Goal: Task Accomplishment & Management: Manage account settings

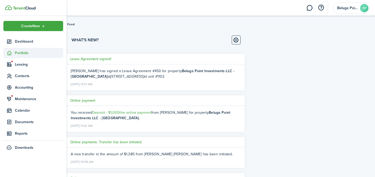
click at [14, 52] on sidebar-link-icon at bounding box center [8, 52] width 11 height 5
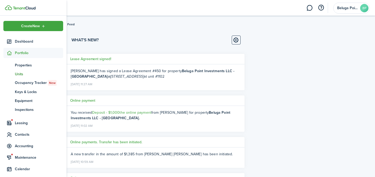
click at [21, 74] on span "Units" at bounding box center [39, 73] width 48 height 5
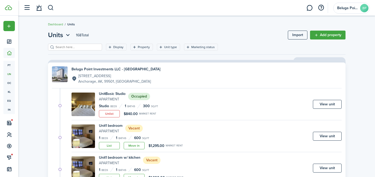
click at [188, 22] on breadcrumb "Dashboard Units" at bounding box center [197, 22] width 298 height 12
click at [46, 9] on header-control-items at bounding box center [37, 7] width 33 height 13
click at [40, 8] on link at bounding box center [39, 7] width 10 height 13
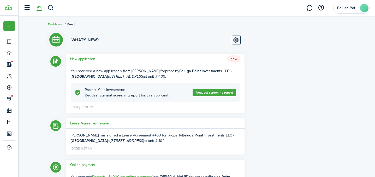
click at [81, 60] on h5 "New application" at bounding box center [82, 58] width 25 height 5
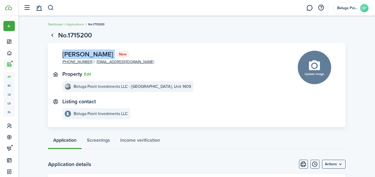
drag, startPoint x: 63, startPoint y: 55, endPoint x: 123, endPoint y: 54, distance: 59.8
click at [123, 54] on panel-main-description "[PERSON_NAME] New" at bounding box center [95, 54] width 67 height 7
copy panel-main-description "[PERSON_NAME] New"
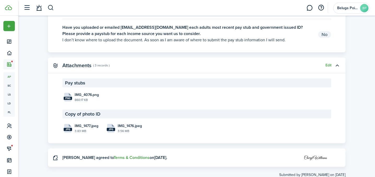
scroll to position [740, 0]
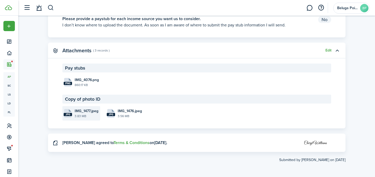
click at [78, 115] on file-size "3.83 MB" at bounding box center [87, 116] width 24 height 5
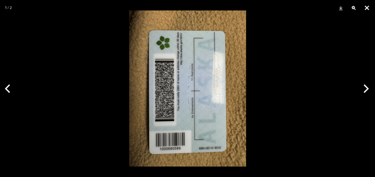
click at [368, 8] on button "Close" at bounding box center [367, 8] width 13 height 16
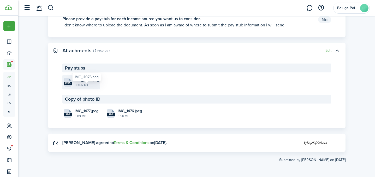
click at [79, 78] on span "IMG_4076.png" at bounding box center [87, 79] width 24 height 5
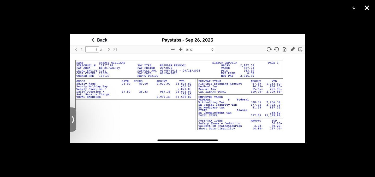
click at [366, 9] on button "Close" at bounding box center [367, 8] width 13 height 16
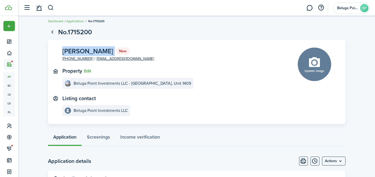
scroll to position [4, 0]
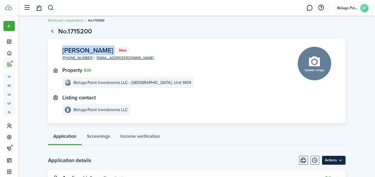
click at [336, 163] on menu-btn "Actions" at bounding box center [334, 160] width 24 height 9
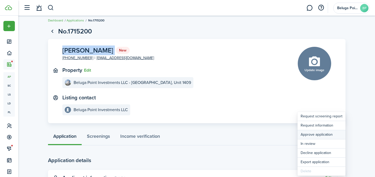
click at [329, 137] on button "Approve application" at bounding box center [322, 134] width 48 height 9
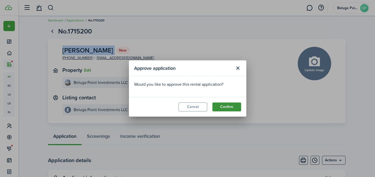
click at [222, 106] on button "Confirm" at bounding box center [227, 106] width 29 height 9
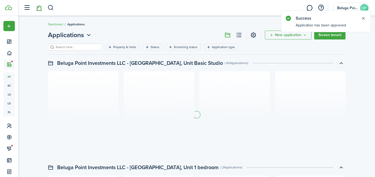
click at [39, 9] on link at bounding box center [39, 7] width 10 height 13
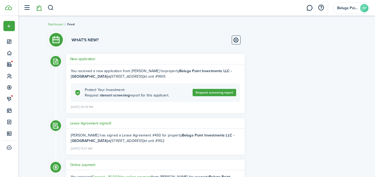
click at [85, 61] on h5 "New application" at bounding box center [82, 58] width 25 height 5
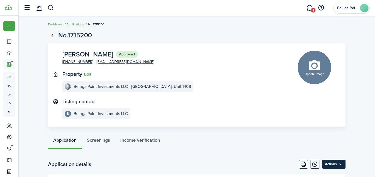
click at [338, 164] on menu-btn "Actions" at bounding box center [334, 164] width 24 height 9
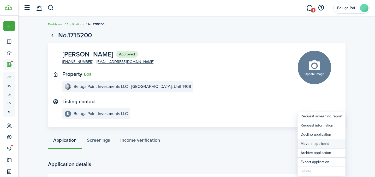
click at [320, 144] on button "Move in applicant" at bounding box center [322, 143] width 48 height 9
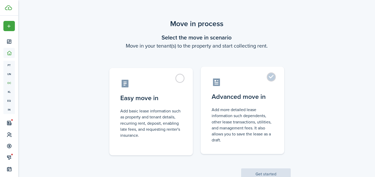
click at [257, 97] on control-radio-card-title "Advanced move in" at bounding box center [243, 96] width 62 height 9
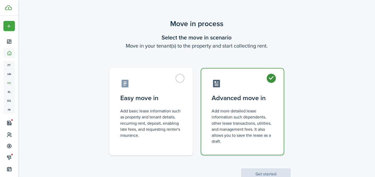
radio input "true"
click at [273, 172] on button "Get started" at bounding box center [266, 173] width 50 height 11
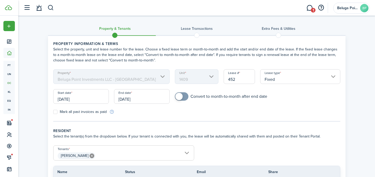
click at [85, 101] on input "[DATE]" at bounding box center [81, 96] width 56 height 15
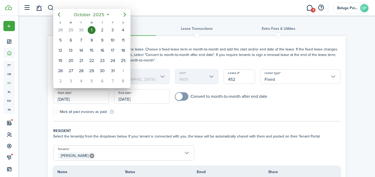
click at [136, 99] on div at bounding box center [187, 88] width 459 height 260
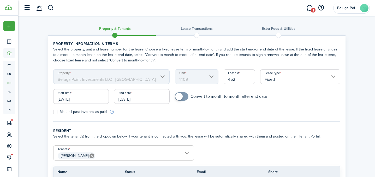
click at [136, 99] on input "[DATE]" at bounding box center [142, 96] width 56 height 15
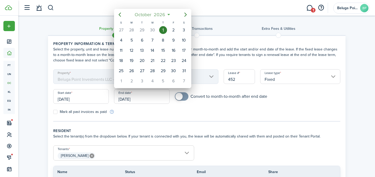
click at [154, 12] on span "2026" at bounding box center [160, 14] width 14 height 9
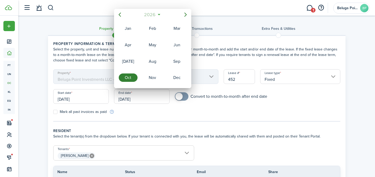
click at [148, 14] on span "2026" at bounding box center [150, 14] width 14 height 9
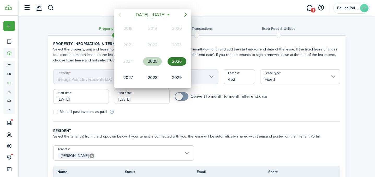
click at [154, 62] on div "2025" at bounding box center [152, 61] width 19 height 8
click at [132, 79] on div "Oct" at bounding box center [128, 77] width 19 height 8
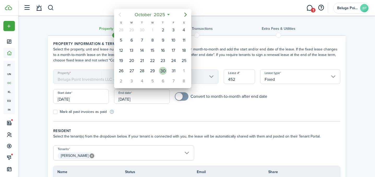
click at [164, 69] on div "30" at bounding box center [163, 71] width 8 height 8
type input "[DATE]"
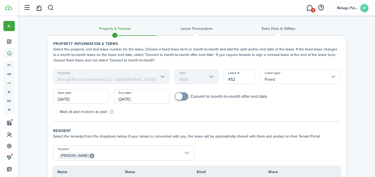
checkbox input "true"
click at [181, 97] on span at bounding box center [179, 96] width 7 height 7
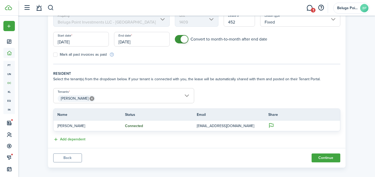
scroll to position [62, 0]
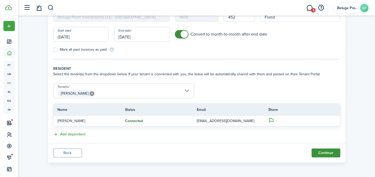
click at [326, 155] on button "Continue" at bounding box center [326, 152] width 29 height 9
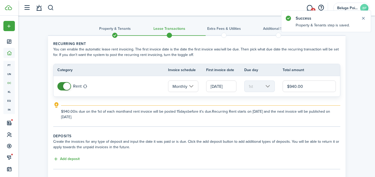
click at [291, 87] on input "$940.00" at bounding box center [310, 85] width 54 height 11
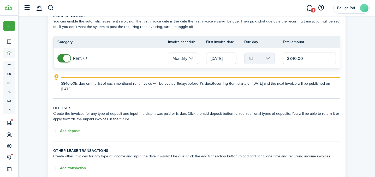
scroll to position [23, 0]
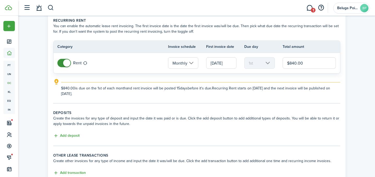
drag, startPoint x: 306, startPoint y: 63, endPoint x: 282, endPoint y: 63, distance: 24.0
click at [282, 63] on tr "Rent Monthly [DATE] 1st $840.00" at bounding box center [197, 63] width 287 height 20
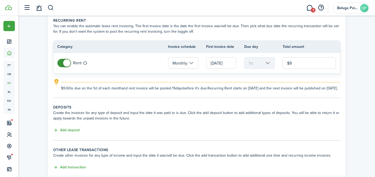
type input "$"
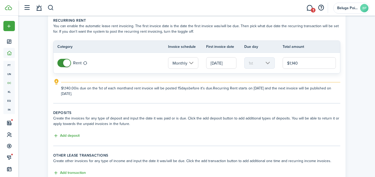
click at [293, 63] on input "$1,140" at bounding box center [310, 62] width 54 height 11
type input "$1,040.00"
click at [285, 97] on tc-wizard-step "Recurring rent You can enable the automatic lease rent invoicing. The first inv…" at bounding box center [196, 61] width 287 height 86
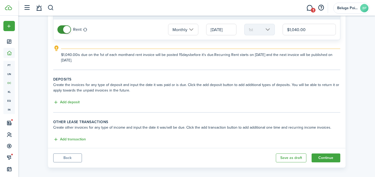
scroll to position [62, 0]
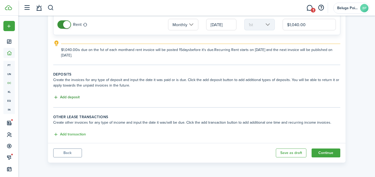
click at [77, 97] on button "Add deposit" at bounding box center [66, 97] width 26 height 6
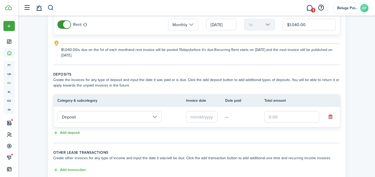
click at [289, 116] on input "text" at bounding box center [292, 116] width 55 height 11
click at [203, 116] on input "text" at bounding box center [201, 116] width 31 height 11
type input "$1,000.00"
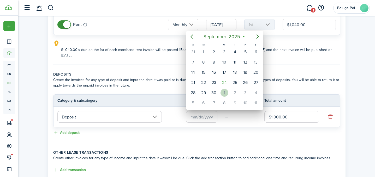
click at [226, 91] on div "1" at bounding box center [225, 93] width 8 height 8
type input "[DATE]"
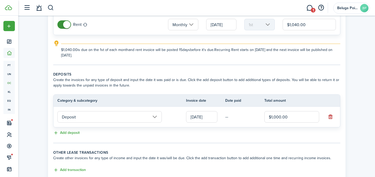
scroll to position [0, 0]
click at [91, 117] on input "Deposit" at bounding box center [109, 116] width 104 height 11
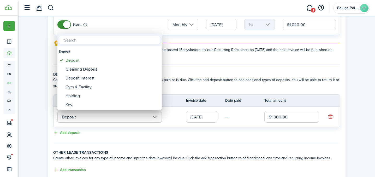
click at [148, 136] on div at bounding box center [187, 88] width 459 height 260
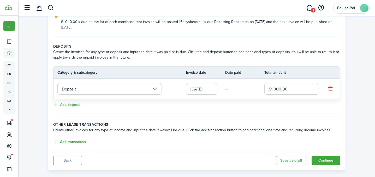
scroll to position [97, 0]
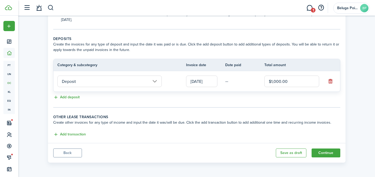
drag, startPoint x: 74, startPoint y: 134, endPoint x: 76, endPoint y: 139, distance: 4.8
click at [74, 136] on button "Add transaction" at bounding box center [69, 134] width 33 height 6
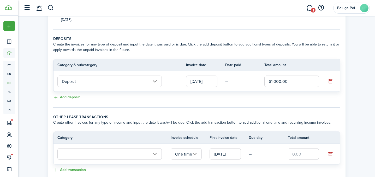
click at [94, 155] on input "text" at bounding box center [109, 153] width 104 height 11
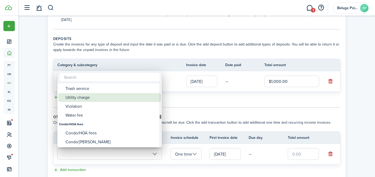
click at [95, 97] on div "Utility charge" at bounding box center [112, 97] width 92 height 9
type input "Tenant charges & fees / Utility charge"
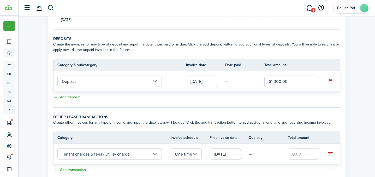
click at [185, 156] on input "One time" at bounding box center [186, 153] width 31 height 11
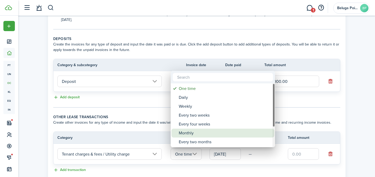
click at [196, 134] on div "Monthly" at bounding box center [225, 133] width 92 height 9
type input "Monthly"
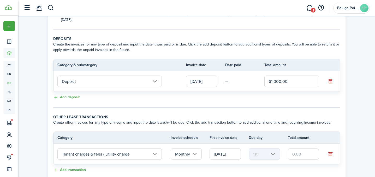
click at [303, 154] on input "text" at bounding box center [303, 153] width 31 height 11
type input "$160.00"
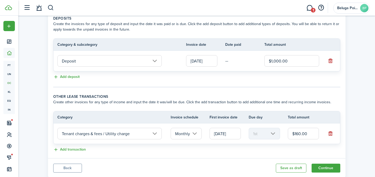
scroll to position [127, 0]
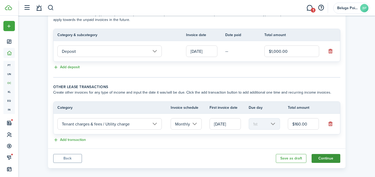
click at [321, 158] on button "Continue" at bounding box center [326, 158] width 29 height 9
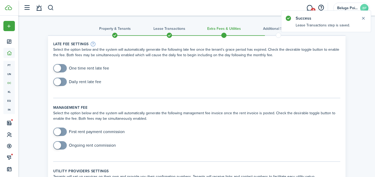
checkbox input "true"
click at [63, 68] on span at bounding box center [59, 68] width 5 height 8
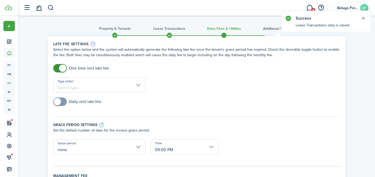
click at [78, 90] on input "Type of fee" at bounding box center [99, 85] width 92 height 15
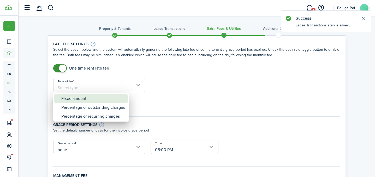
click at [112, 100] on div "Fixed amount" at bounding box center [93, 98] width 64 height 9
type input "Fixed amount"
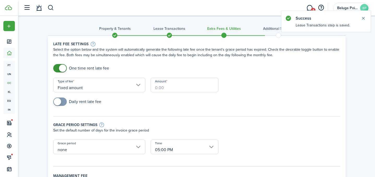
click at [187, 91] on input "Amount" at bounding box center [185, 85] width 68 height 15
type input "$150.00"
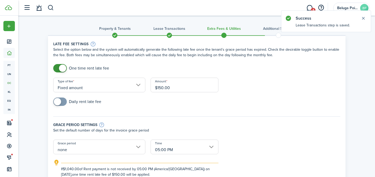
click at [103, 148] on input "none" at bounding box center [99, 146] width 92 height 15
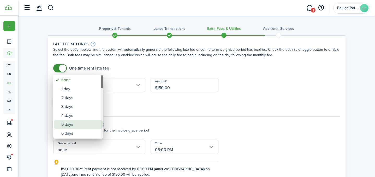
click at [86, 122] on div "5 days" at bounding box center [80, 124] width 38 height 9
type input "5 days"
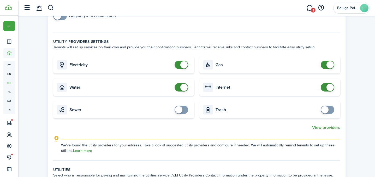
scroll to position [206, 0]
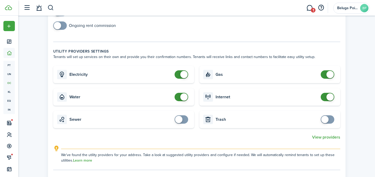
checkbox input "false"
click at [179, 76] on span at bounding box center [181, 74] width 5 height 8
drag, startPoint x: 184, startPoint y: 99, endPoint x: 192, endPoint y: 98, distance: 7.9
checkbox input "false"
click at [184, 99] on span at bounding box center [183, 96] width 7 height 7
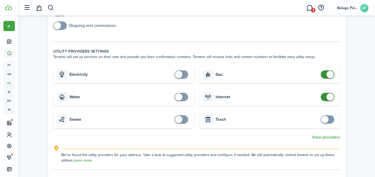
checkbox input "false"
click at [328, 75] on span at bounding box center [330, 74] width 7 height 7
checkbox input "false"
click at [325, 98] on span at bounding box center [327, 97] width 5 height 8
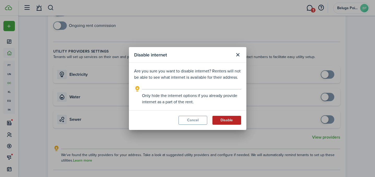
click at [232, 121] on button "Disable" at bounding box center [227, 120] width 29 height 9
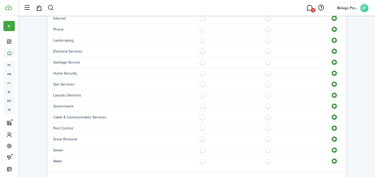
scroll to position [463, 0]
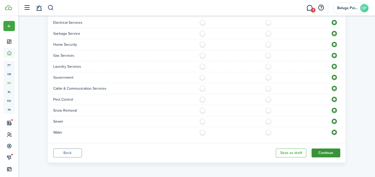
click at [330, 155] on button "Continue" at bounding box center [326, 152] width 29 height 9
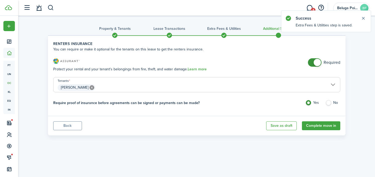
click at [333, 103] on label "No" at bounding box center [333, 104] width 15 height 8
radio input "false"
radio input "true"
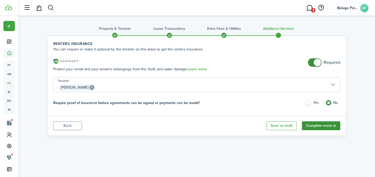
click at [323, 126] on button "Complete move in" at bounding box center [321, 125] width 38 height 9
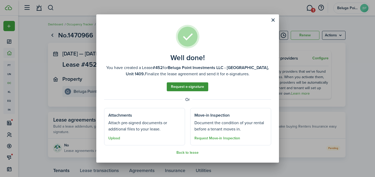
click at [186, 85] on link "Request e-signature" at bounding box center [188, 86] width 42 height 9
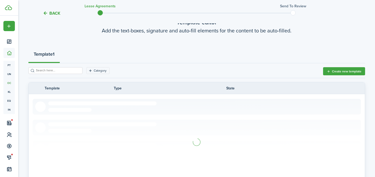
scroll to position [36, 0]
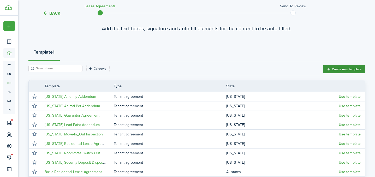
click at [347, 70] on button "Create new template" at bounding box center [344, 69] width 42 height 8
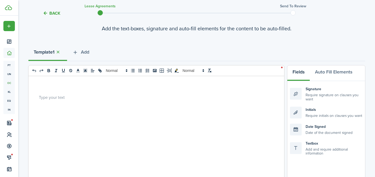
click at [138, 91] on div at bounding box center [154, 178] width 252 height 205
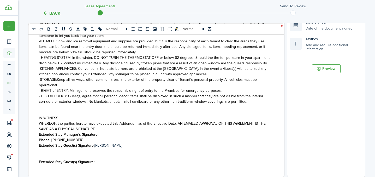
scroll to position [594, 0]
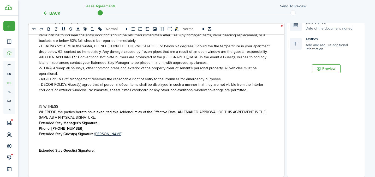
click at [80, 126] on p "Phone: [PHONE_NUMBER]" at bounding box center [154, 128] width 231 height 5
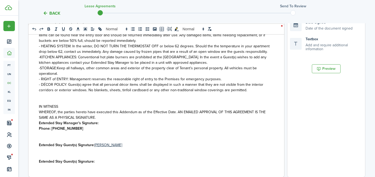
click at [111, 126] on p "Phone: [PHONE_NUMBER]" at bounding box center [154, 128] width 231 height 5
click at [112, 121] on p "Extended Stay Manager’s Signature:" at bounding box center [154, 122] width 231 height 5
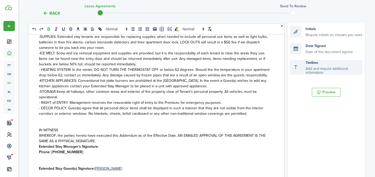
scroll to position [110, 0]
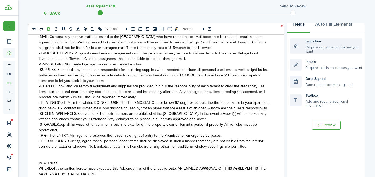
click at [313, 45] on div "Signature Require signature on clauses you want" at bounding box center [326, 45] width 73 height 15
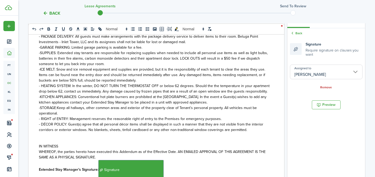
scroll to position [620, 0]
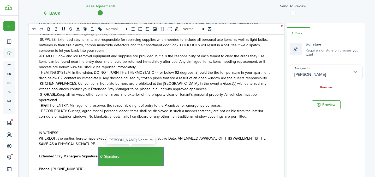
click at [160, 158] on span "Signature" at bounding box center [130, 157] width 65 height 20
click at [165, 157] on p "Extended Stay Manager’s Signature: ﻿ Signature ﻿" at bounding box center [154, 157] width 231 height 20
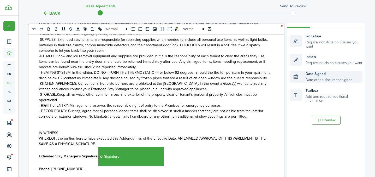
click at [303, 80] on div "Date Signed Date of the document signed" at bounding box center [326, 77] width 73 height 12
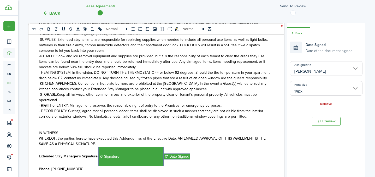
click at [309, 66] on input "[PERSON_NAME]" at bounding box center [326, 68] width 73 height 15
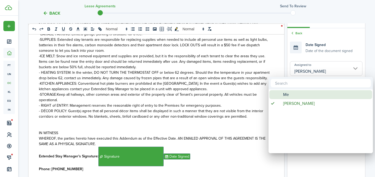
click at [299, 97] on div "Me" at bounding box center [323, 94] width 92 height 9
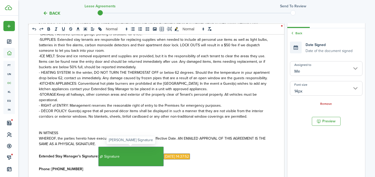
click at [126, 158] on span "Signature" at bounding box center [130, 157] width 65 height 20
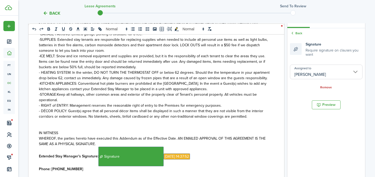
click at [311, 69] on input "[PERSON_NAME]" at bounding box center [326, 72] width 73 height 15
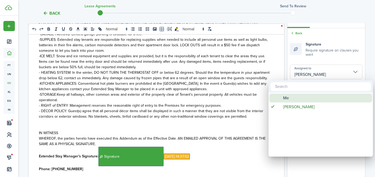
click at [287, 96] on span "Me" at bounding box center [286, 98] width 6 height 9
type input "Me"
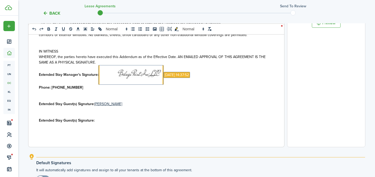
scroll to position [177, 0]
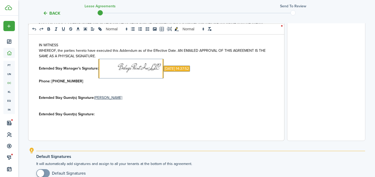
drag, startPoint x: 136, startPoint y: 98, endPoint x: 167, endPoint y: 92, distance: 31.4
click at [138, 98] on p "Extended Stay Guest(s) Signature: [PERSON_NAME]" at bounding box center [154, 97] width 231 height 5
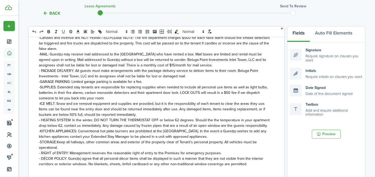
scroll to position [75, 0]
click at [308, 57] on div "Signature Require signature on clauses you want" at bounding box center [326, 55] width 73 height 15
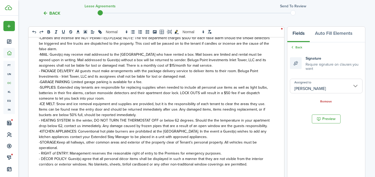
scroll to position [134, 0]
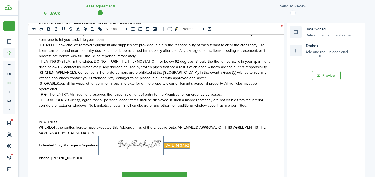
click at [316, 38] on li "Date Signed Date of the document signed" at bounding box center [326, 32] width 73 height 17
click at [316, 36] on div "Date Signed Date of the document signed" at bounding box center [326, 32] width 73 height 12
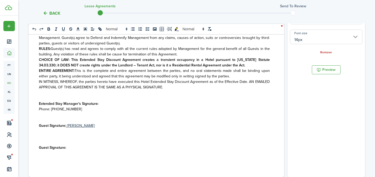
scroll to position [226, 0]
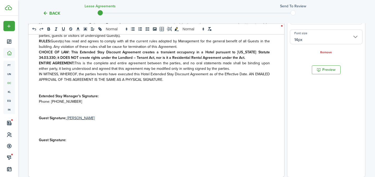
click at [117, 94] on p "Extended Stay Manager’s Signature:" at bounding box center [154, 95] width 231 height 5
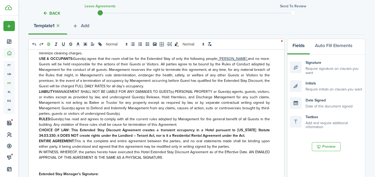
scroll to position [93, 0]
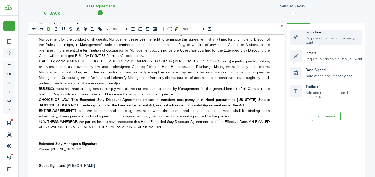
click at [314, 42] on div "Signature Require signature on clauses you want" at bounding box center [326, 37] width 73 height 15
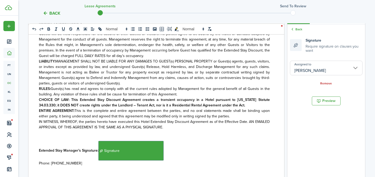
click at [164, 151] on p "Extended Stay Manager’s Signature: ﻿ Signature ﻿" at bounding box center [154, 151] width 231 height 20
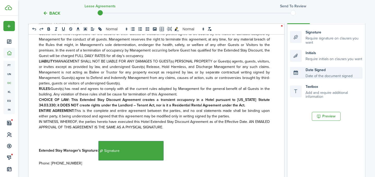
click at [315, 73] on div "Date Signed Date of the document signed" at bounding box center [326, 73] width 73 height 12
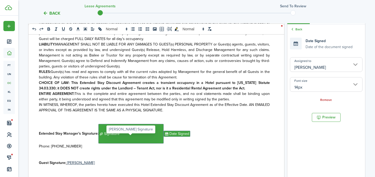
scroll to position [253, 0]
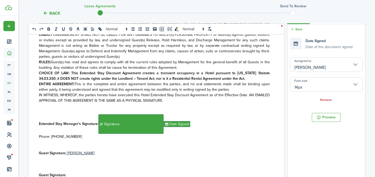
click at [105, 154] on p "Guest Signature: [PERSON_NAME]" at bounding box center [154, 152] width 231 height 5
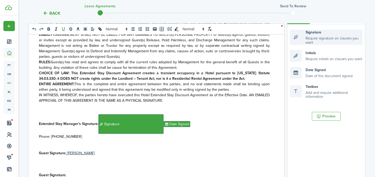
click at [313, 42] on div "Signature Require signature on clauses you want" at bounding box center [326, 37] width 73 height 15
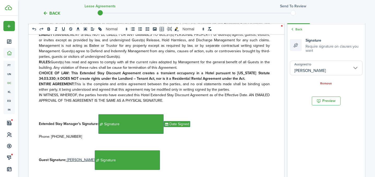
drag, startPoint x: 166, startPoint y: 159, endPoint x: 173, endPoint y: 159, distance: 7.3
click at [166, 159] on p "Guest Signature: [PERSON_NAME] ﻿ Signature ﻿" at bounding box center [154, 160] width 231 height 20
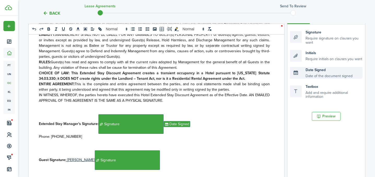
click at [316, 75] on div "Date Signed Date of the document signed" at bounding box center [326, 73] width 73 height 12
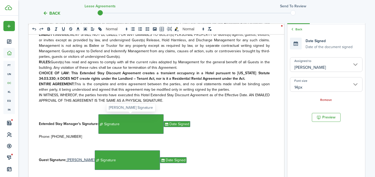
click at [140, 129] on span "Signature" at bounding box center [130, 124] width 65 height 20
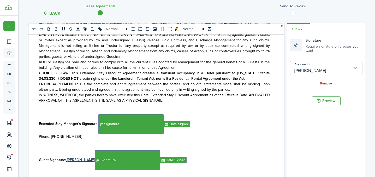
click at [311, 68] on input "[PERSON_NAME]" at bounding box center [326, 68] width 73 height 15
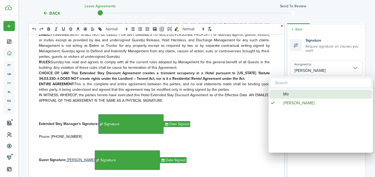
click at [293, 95] on div "Me" at bounding box center [323, 94] width 92 height 9
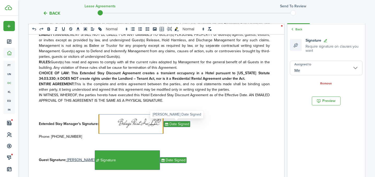
click at [186, 126] on span "Date Signed" at bounding box center [177, 124] width 27 height 6
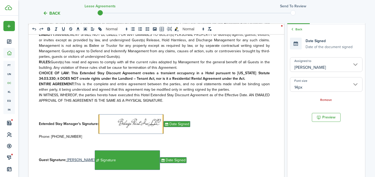
click at [313, 59] on input "[PERSON_NAME]" at bounding box center [326, 64] width 73 height 15
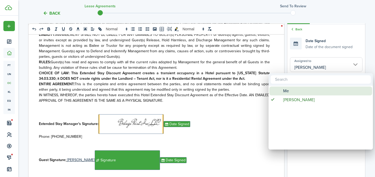
click at [297, 88] on div "Me" at bounding box center [323, 90] width 92 height 9
type input "Me"
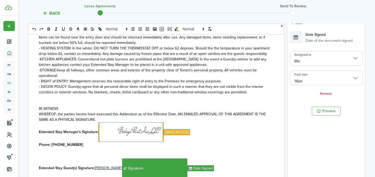
scroll to position [229, 0]
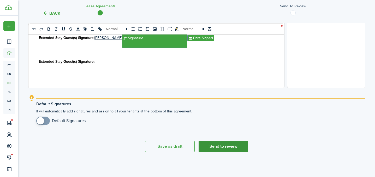
click at [224, 143] on button "Send to review" at bounding box center [224, 146] width 50 height 11
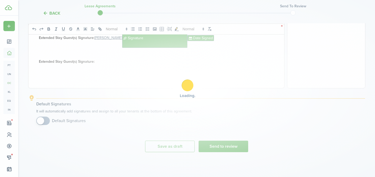
click at [237, 150] on div "Loading" at bounding box center [187, 88] width 375 height 177
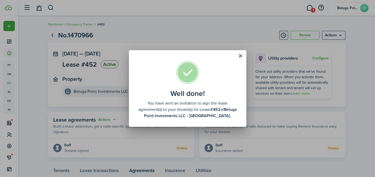
click at [176, 30] on div "Well done! You have sent an invitation to sign the lease agreement(s) to your t…" at bounding box center [187, 88] width 375 height 177
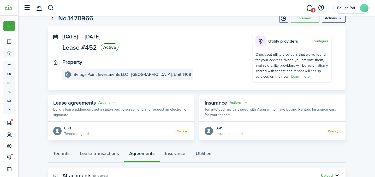
scroll to position [38, 0]
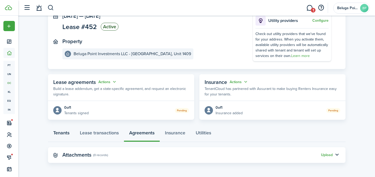
drag, startPoint x: 59, startPoint y: 133, endPoint x: 88, endPoint y: 135, distance: 29.1
click at [60, 133] on link "Tenants" at bounding box center [61, 134] width 27 height 16
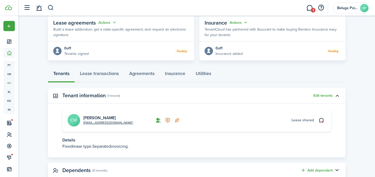
scroll to position [112, 0]
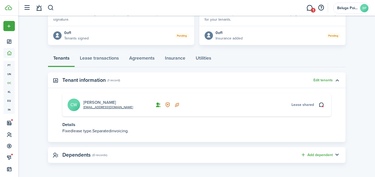
click at [101, 102] on link "[PERSON_NAME]" at bounding box center [99, 102] width 33 height 6
